Goal: Task Accomplishment & Management: Complete application form

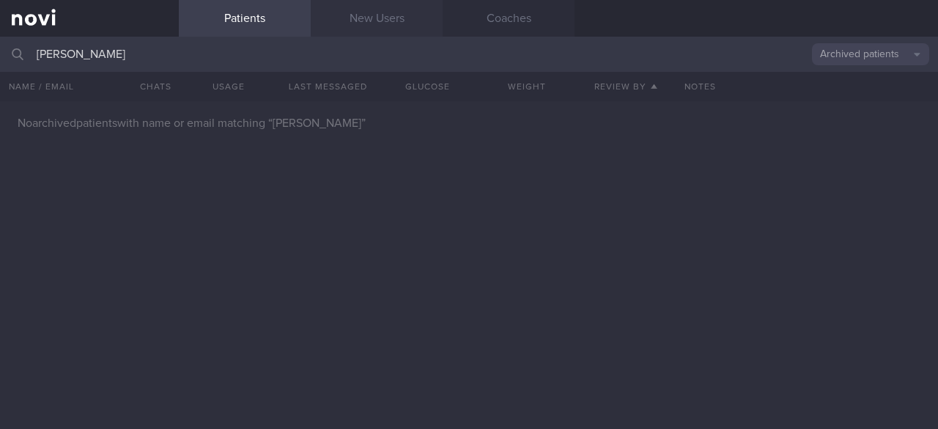
click at [365, 23] on link "New Users" at bounding box center [377, 18] width 132 height 37
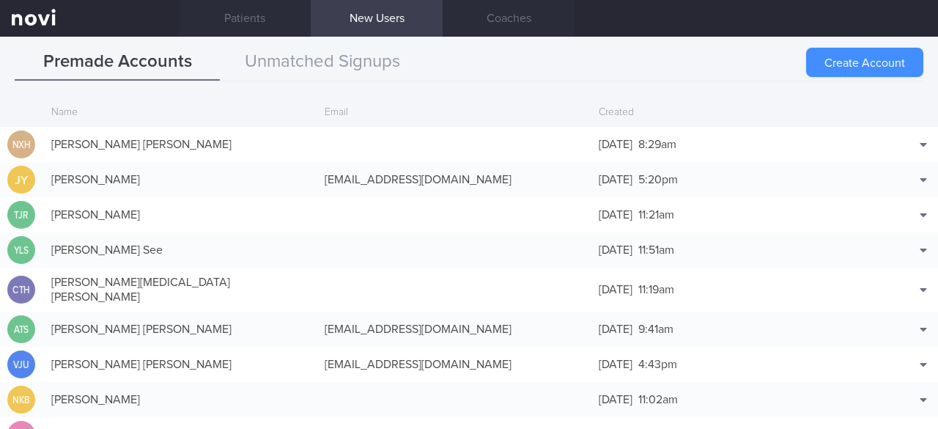
click at [847, 68] on button "Create Account" at bounding box center [864, 62] width 117 height 29
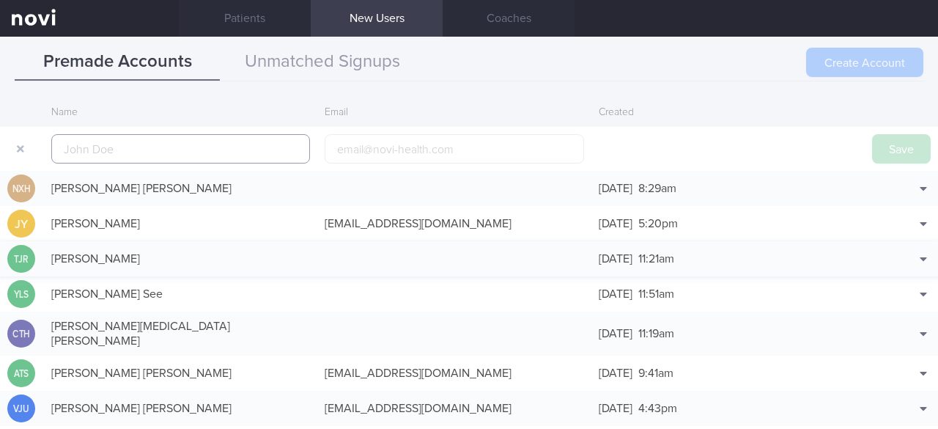
scroll to position [35, 0]
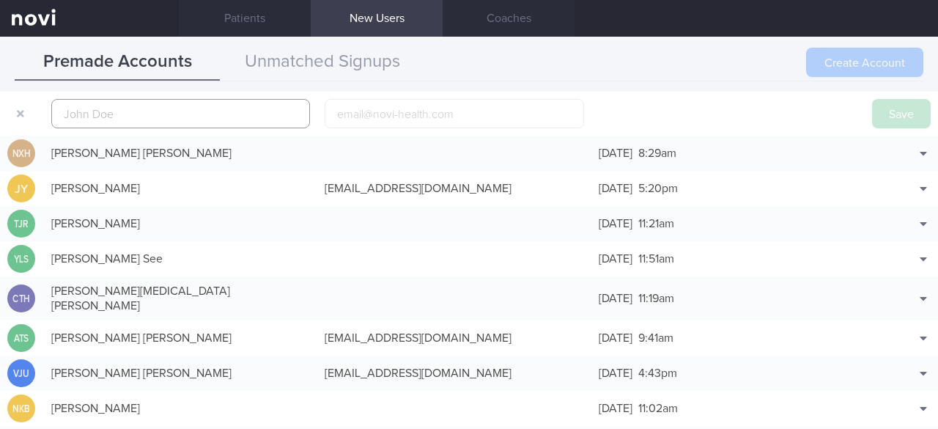
paste input "[PERSON_NAME]"
type input "[PERSON_NAME]"
click at [405, 118] on input "email" at bounding box center [454, 113] width 259 height 29
paste input "[EMAIL_ADDRESS][DOMAIN_NAME]"
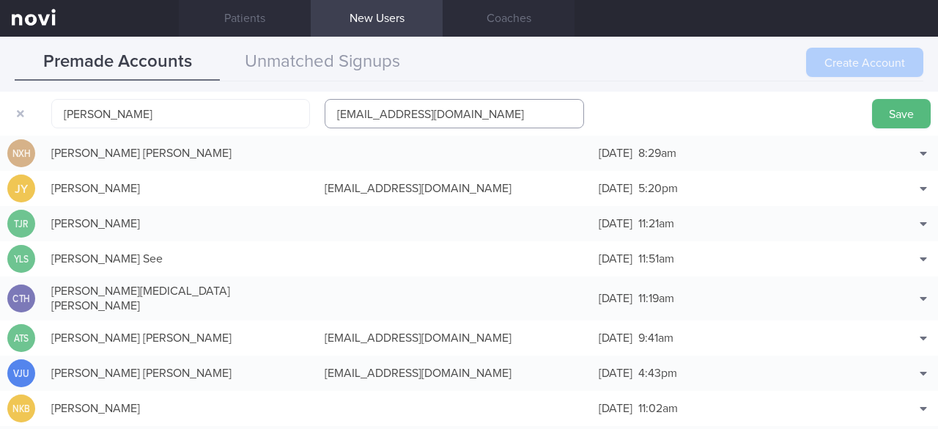
click at [369, 111] on input "[EMAIL_ADDRESS][DOMAIN_NAME]" at bounding box center [454, 113] width 259 height 29
type input "[EMAIL_ADDRESS][DOMAIN_NAME]"
click at [901, 114] on button "Save" at bounding box center [901, 113] width 59 height 29
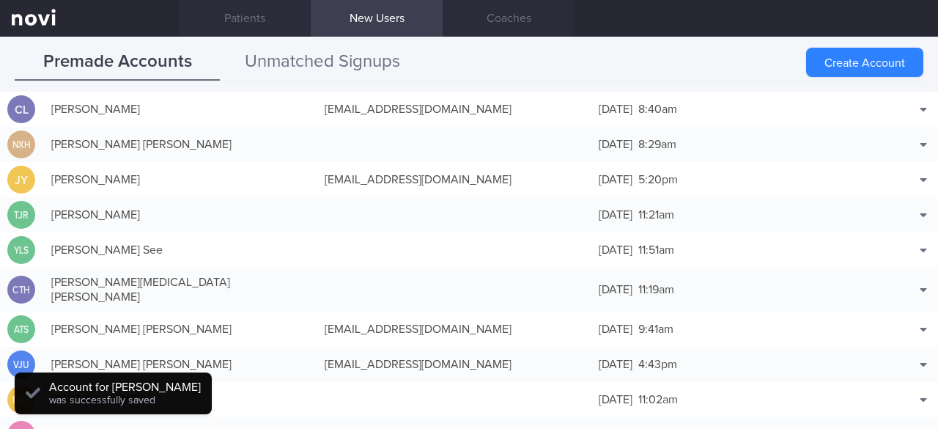
click at [246, 74] on button "Unmatched Signups" at bounding box center [322, 62] width 205 height 37
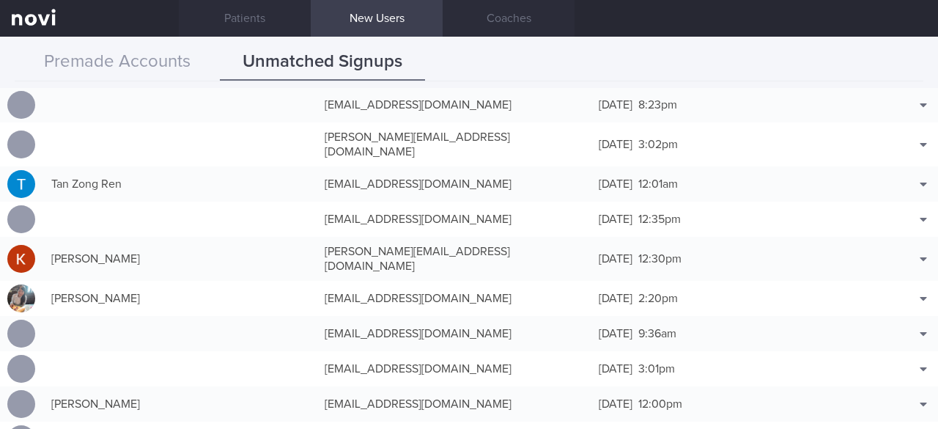
scroll to position [2638, 0]
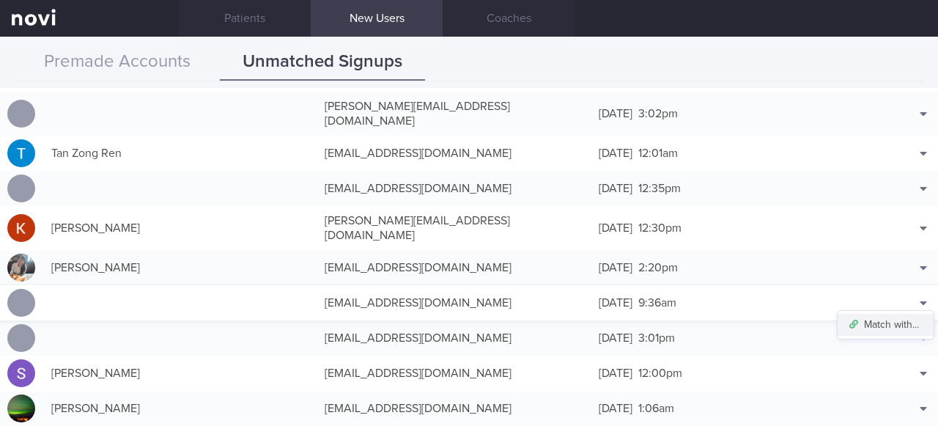
click at [902, 314] on button "Match with..." at bounding box center [886, 325] width 96 height 22
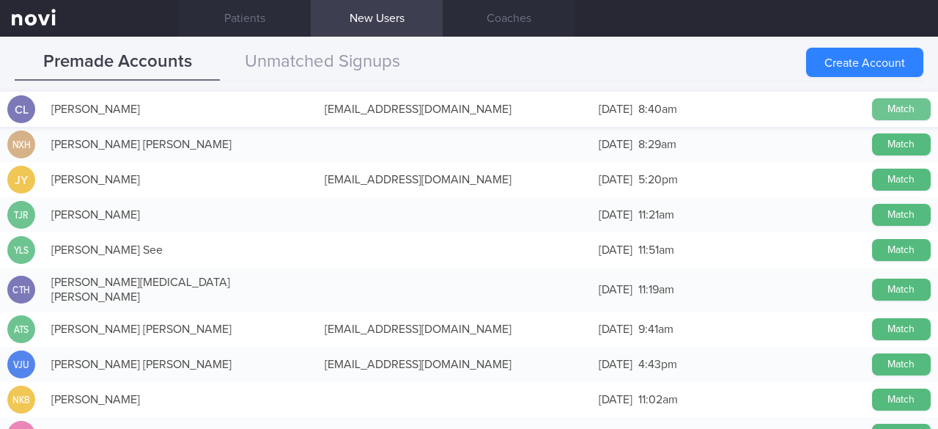
click at [890, 107] on button "Match" at bounding box center [901, 109] width 59 height 22
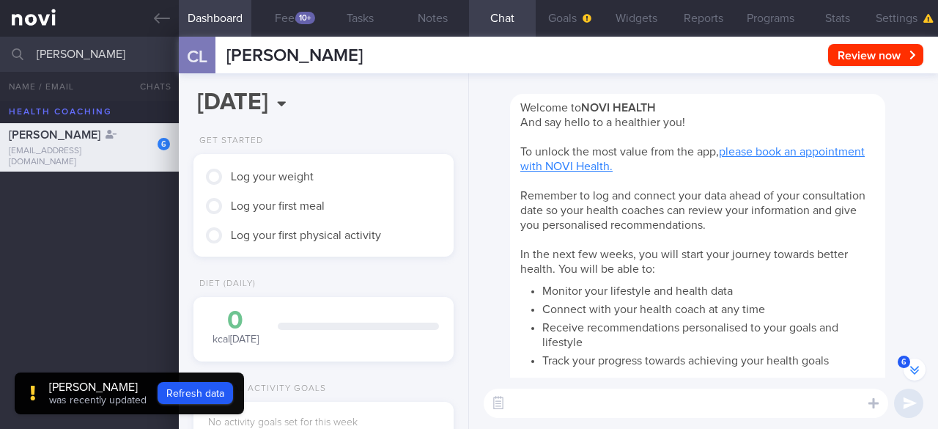
scroll to position [-538, 0]
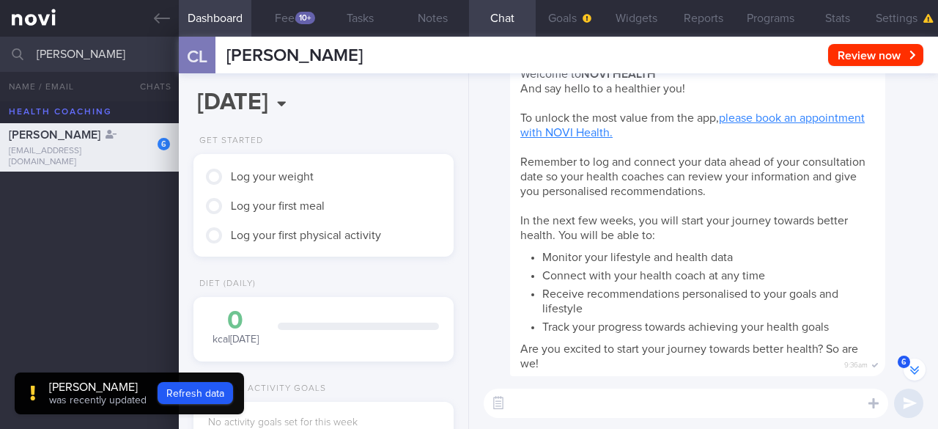
click at [913, 360] on button "6" at bounding box center [915, 369] width 22 height 22
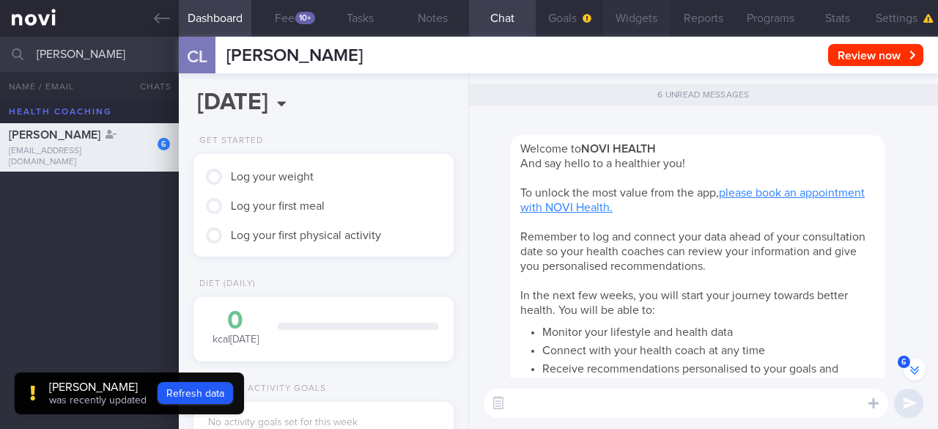
scroll to position [-578, 0]
